Goal: Navigation & Orientation: Find specific page/section

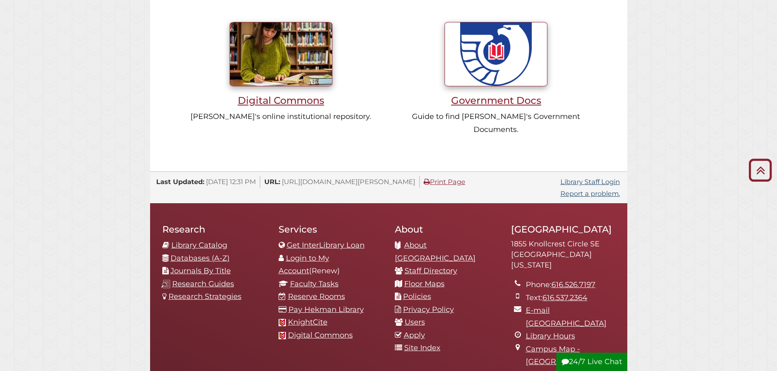
scroll to position [853, 0]
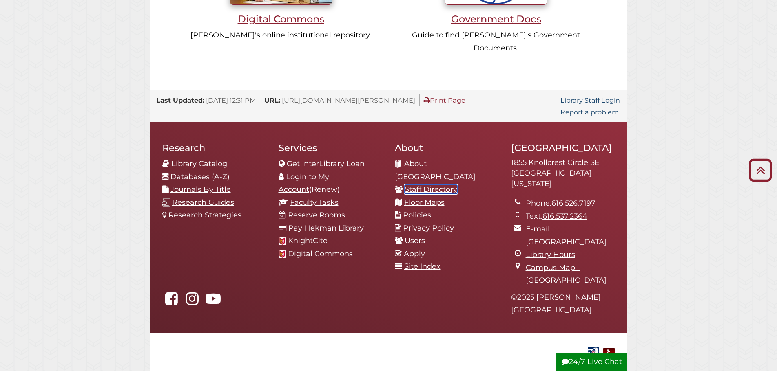
click at [417, 185] on link "Staff Directory" at bounding box center [430, 189] width 53 height 9
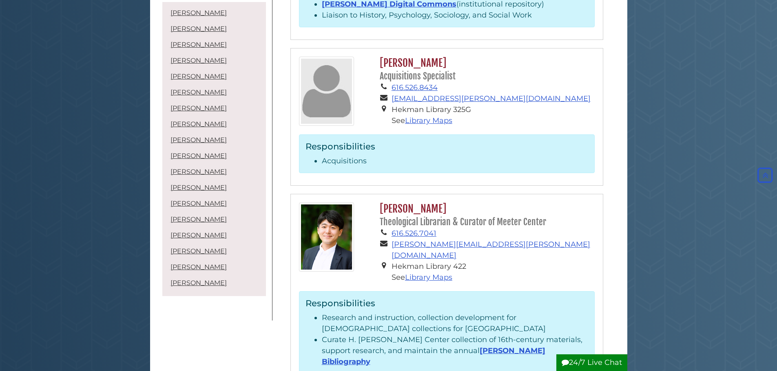
scroll to position [41, 0]
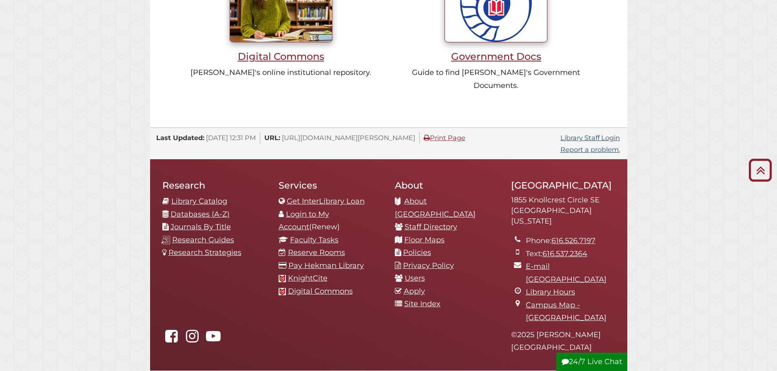
scroll to position [853, 0]
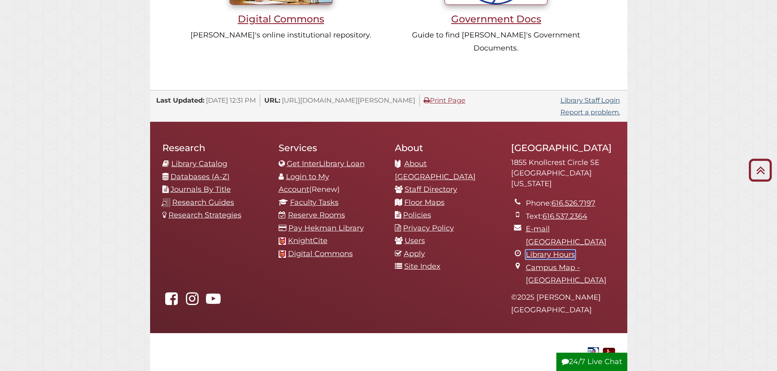
click at [545, 250] on link "Library Hours" at bounding box center [549, 254] width 49 height 9
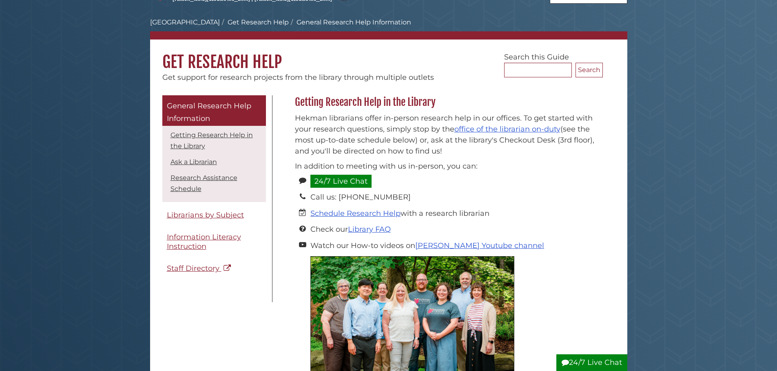
scroll to position [41, 0]
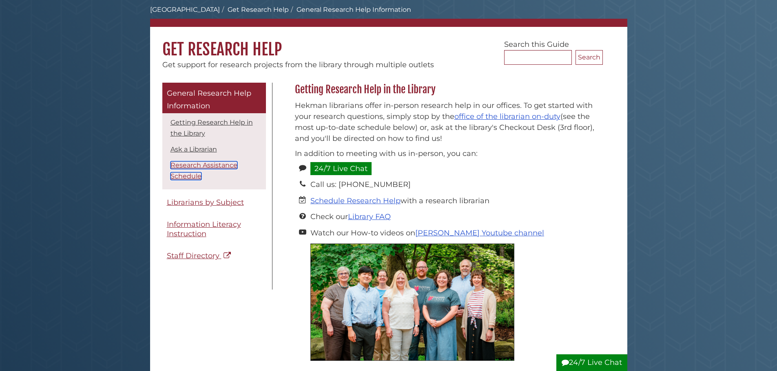
click at [203, 167] on link "Research Assistance Schedule" at bounding box center [203, 170] width 67 height 19
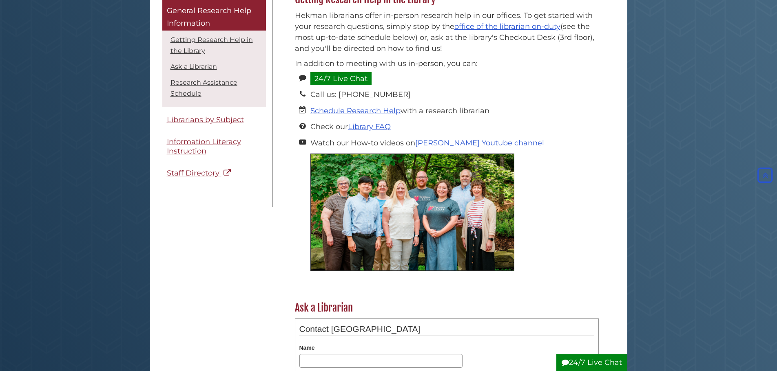
scroll to position [75, 0]
